Goal: Browse casually: Explore the website without a specific task or goal

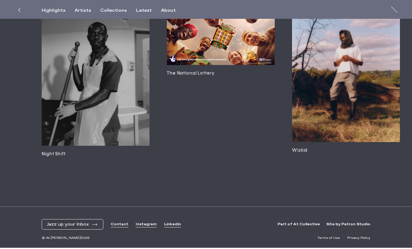
scroll to position [1515, 0]
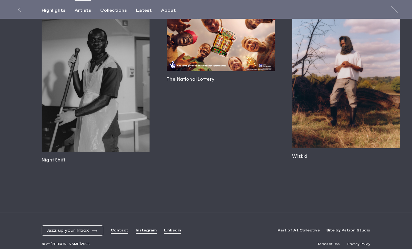
click at [80, 10] on div "Artists" at bounding box center [83, 11] width 16 height 6
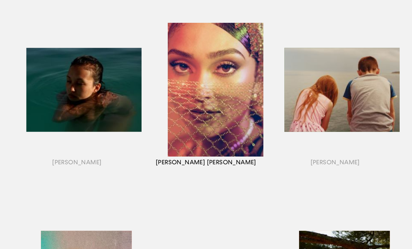
scroll to position [302, 0]
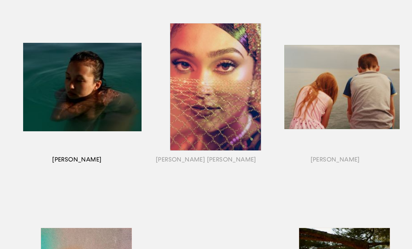
click at [89, 114] on div "button" at bounding box center [76, 94] width 129 height 192
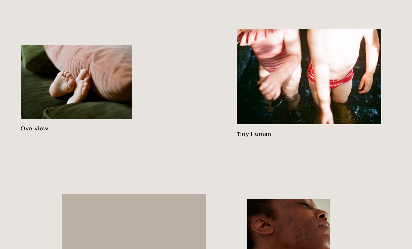
scroll to position [353, 0]
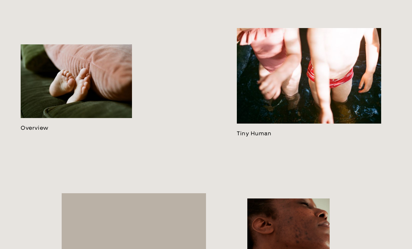
click at [74, 79] on link at bounding box center [76, 87] width 111 height 87
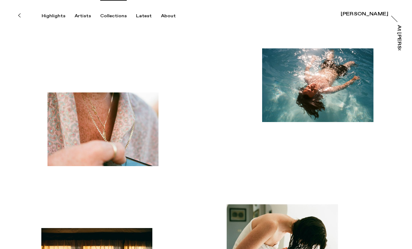
click at [113, 16] on div "Collections" at bounding box center [113, 16] width 26 height 6
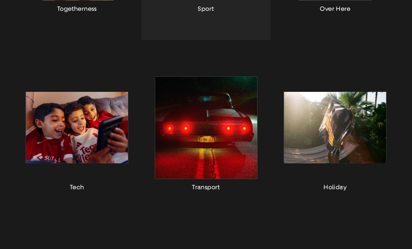
scroll to position [301, 0]
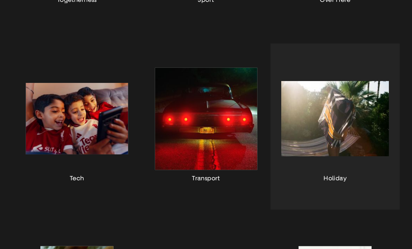
click at [330, 108] on div "button" at bounding box center [334, 126] width 129 height 166
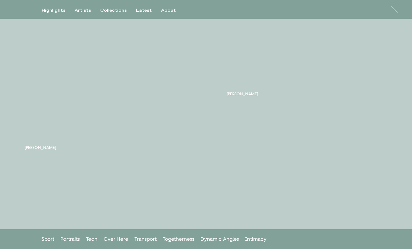
scroll to position [3593, 0]
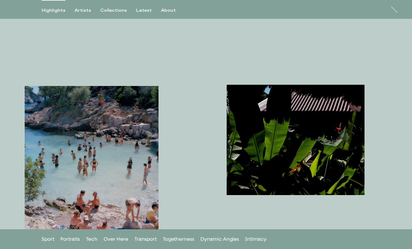
click at [57, 10] on div "Highlights" at bounding box center [54, 11] width 24 height 6
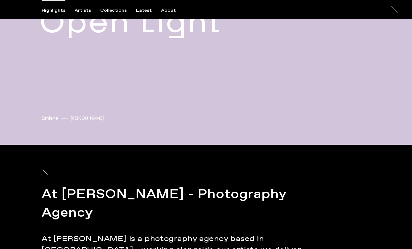
scroll to position [1970, 0]
